Goal: Task Accomplishment & Management: Use online tool/utility

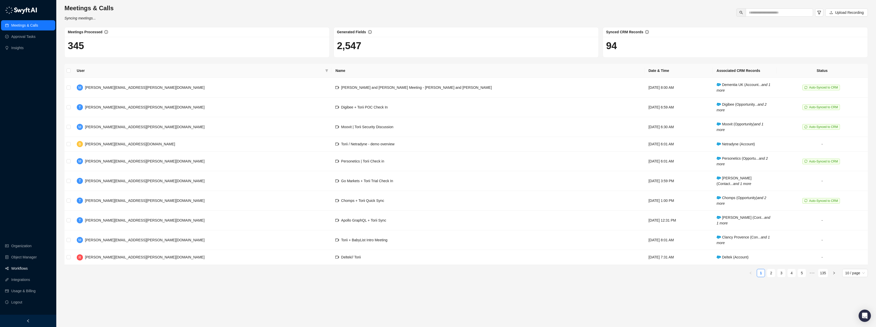
click at [28, 269] on link "Workflows" at bounding box center [19, 268] width 16 height 10
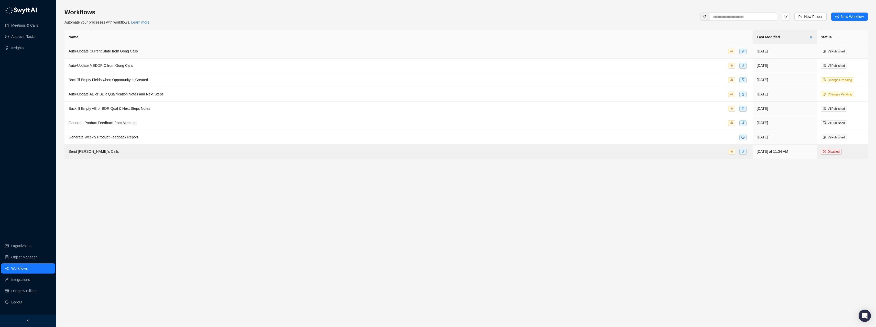
click at [113, 50] on span "Auto-Update Current State from Gong Calls" at bounding box center [103, 51] width 69 height 4
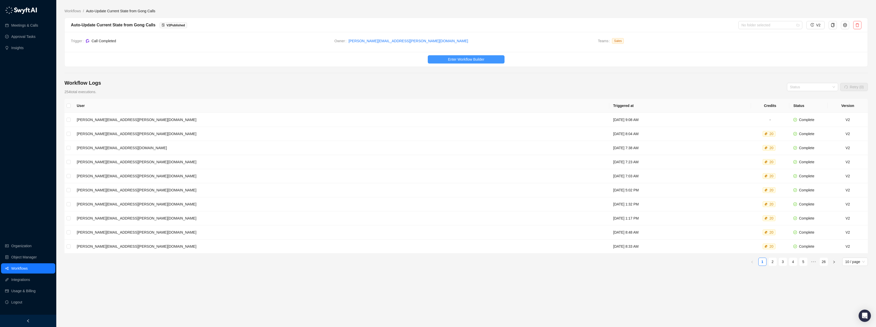
click at [469, 60] on span "Enter Workflow Builder" at bounding box center [466, 60] width 36 height 6
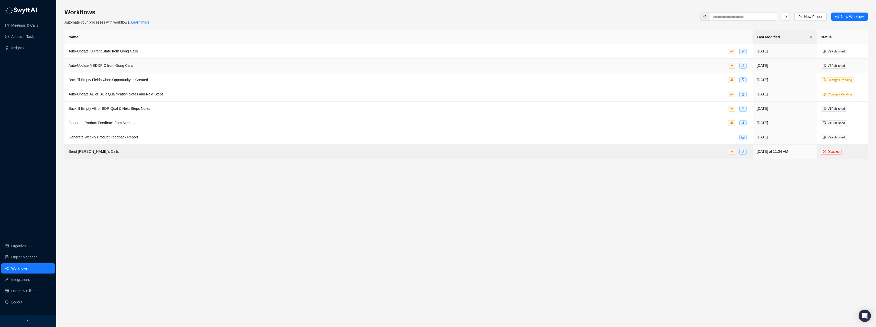
click at [86, 64] on span "Auto-Update MEDDPIC from Gong Calls" at bounding box center [101, 65] width 64 height 4
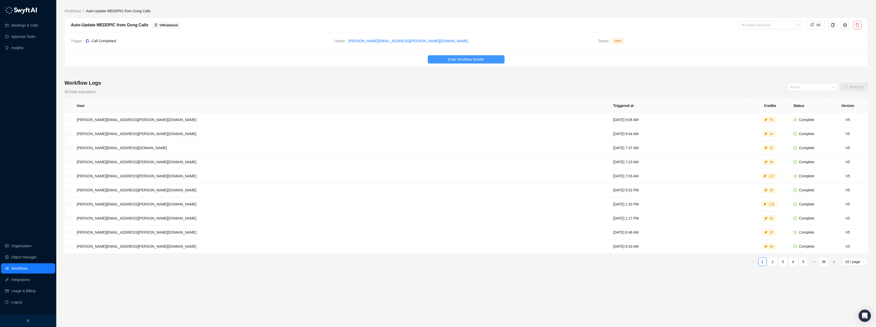
click at [479, 58] on span "Enter Workflow Builder" at bounding box center [466, 60] width 36 height 6
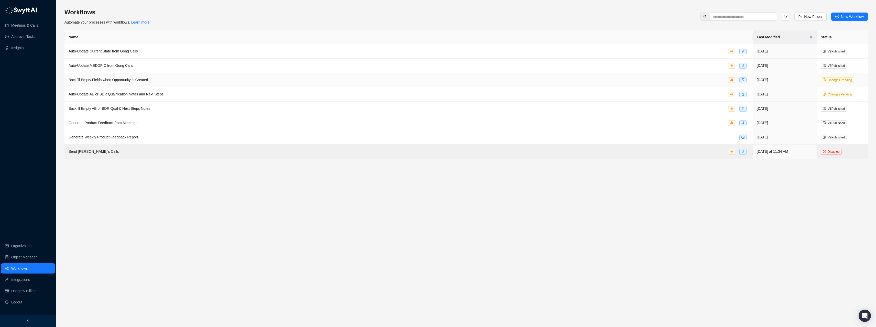
click at [109, 81] on span "Backfill Empty Fields when Opportunity is Created" at bounding box center [108, 80] width 79 height 4
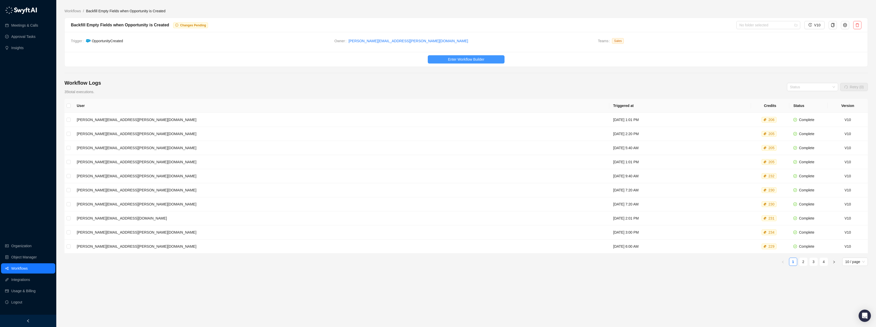
click at [473, 61] on span "Enter Workflow Builder" at bounding box center [466, 60] width 36 height 6
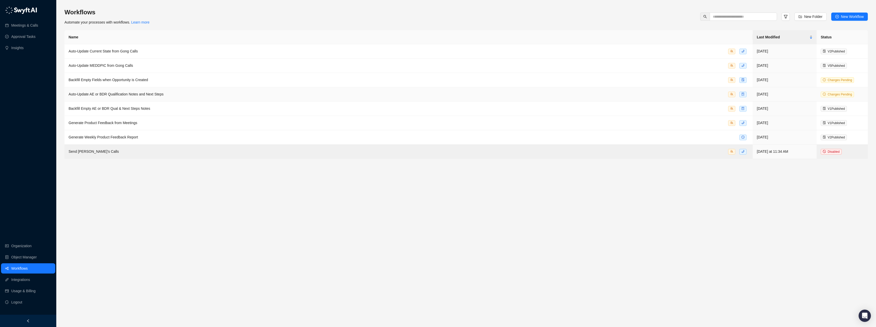
click at [97, 94] on span "Auto-Update AE or BDR Qualification Notes and Next Steps" at bounding box center [116, 94] width 95 height 4
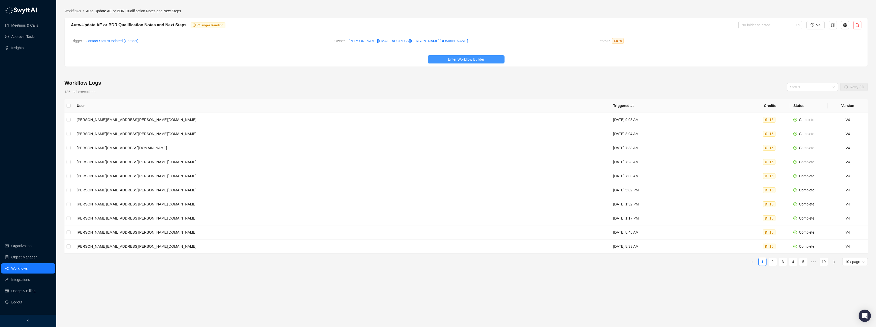
click at [472, 61] on span "Enter Workflow Builder" at bounding box center [466, 60] width 36 height 6
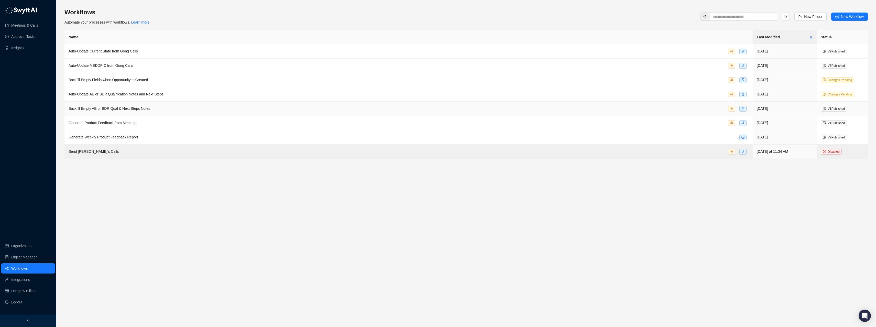
click at [107, 110] on span "Backfill Empty AE or BDR Qual & Next Steps Notes" at bounding box center [110, 108] width 82 height 4
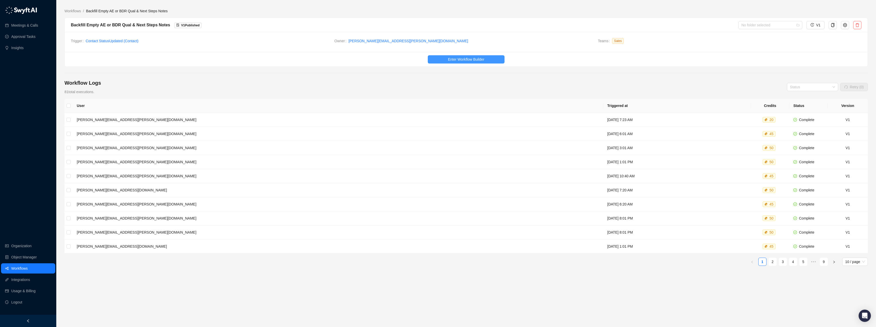
click at [459, 62] on span "Enter Workflow Builder" at bounding box center [466, 60] width 36 height 6
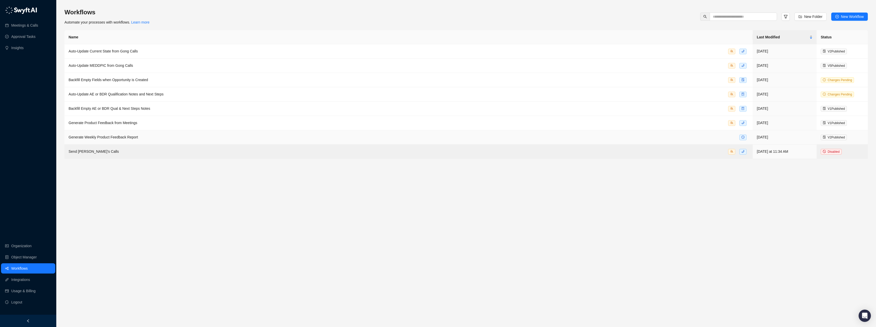
click at [109, 137] on span "Generate Weekly Product Feedback Report" at bounding box center [103, 137] width 69 height 4
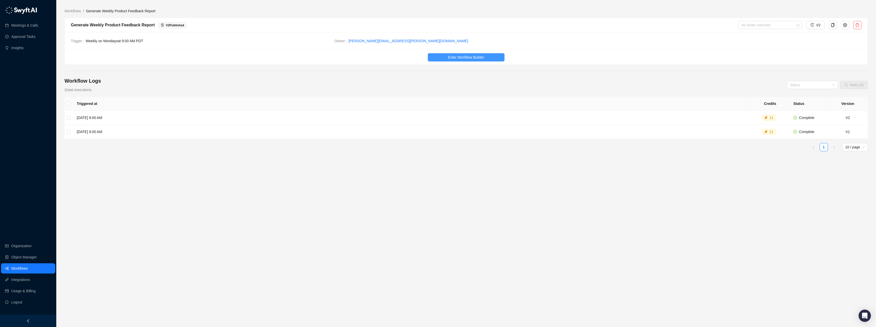
click at [459, 56] on span "Enter Workflow Builder" at bounding box center [466, 57] width 36 height 6
